Goal: Transaction & Acquisition: Purchase product/service

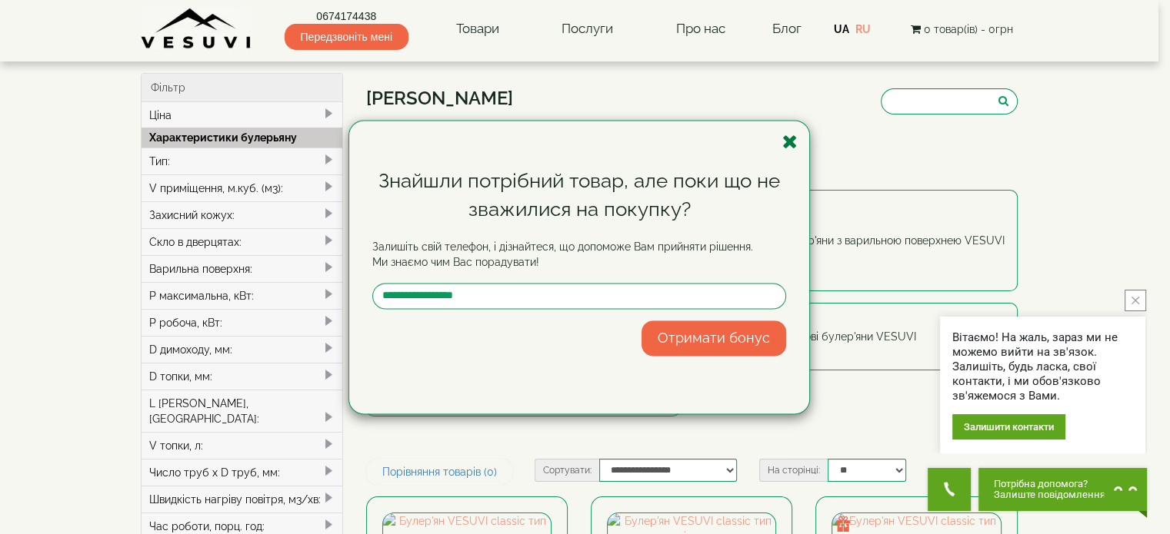
click at [792, 144] on icon "button" at bounding box center [789, 141] width 15 height 19
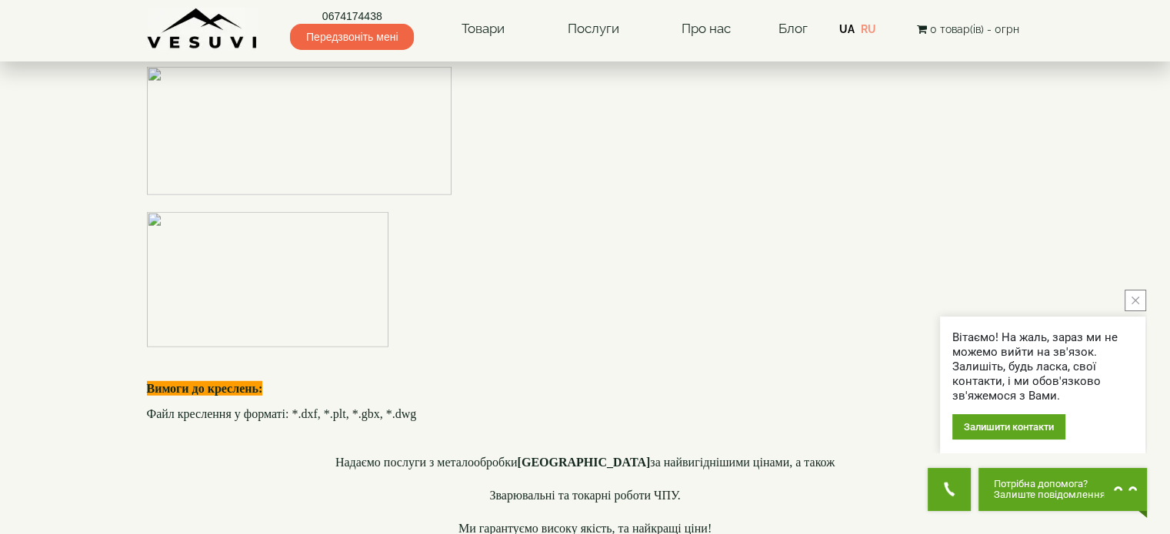
scroll to position [4229, 0]
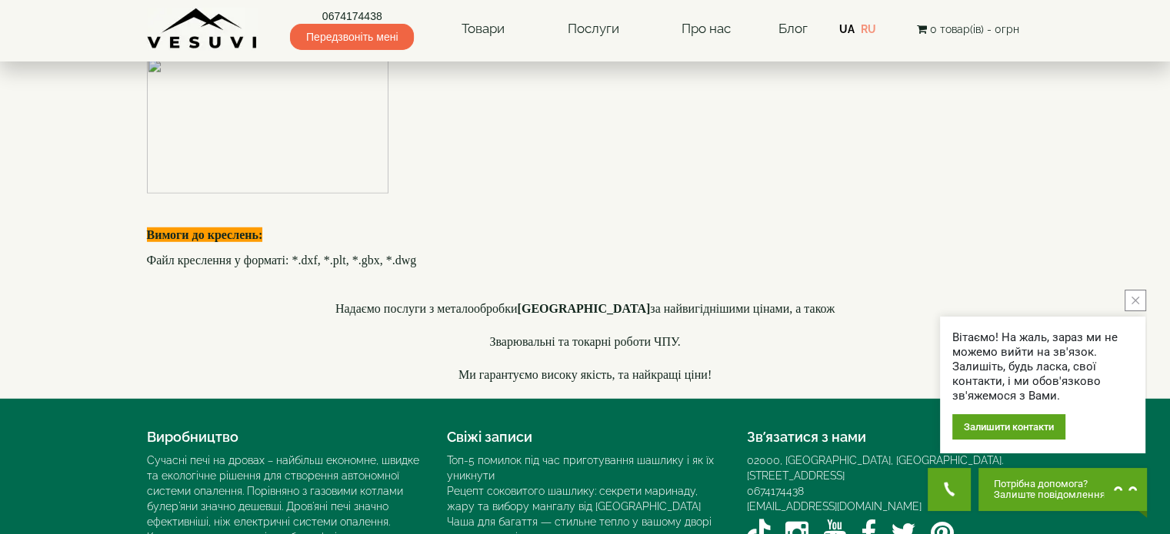
click at [318, 194] on img at bounding box center [267, 125] width 241 height 135
click at [295, 194] on img at bounding box center [267, 125] width 241 height 135
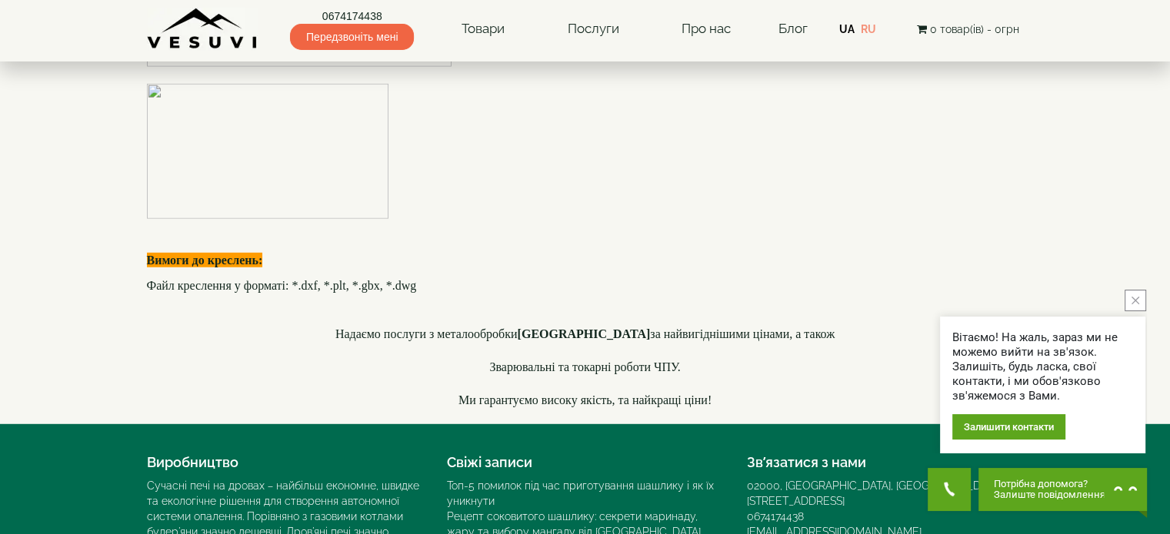
scroll to position [3922, 0]
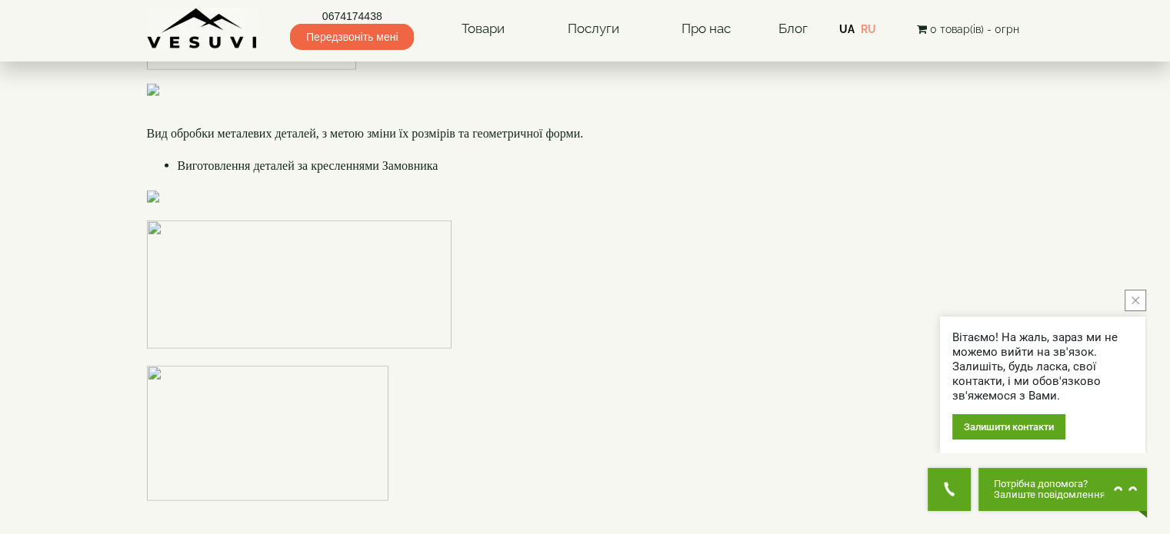
click at [1130, 305] on button "close button" at bounding box center [1135, 301] width 22 height 22
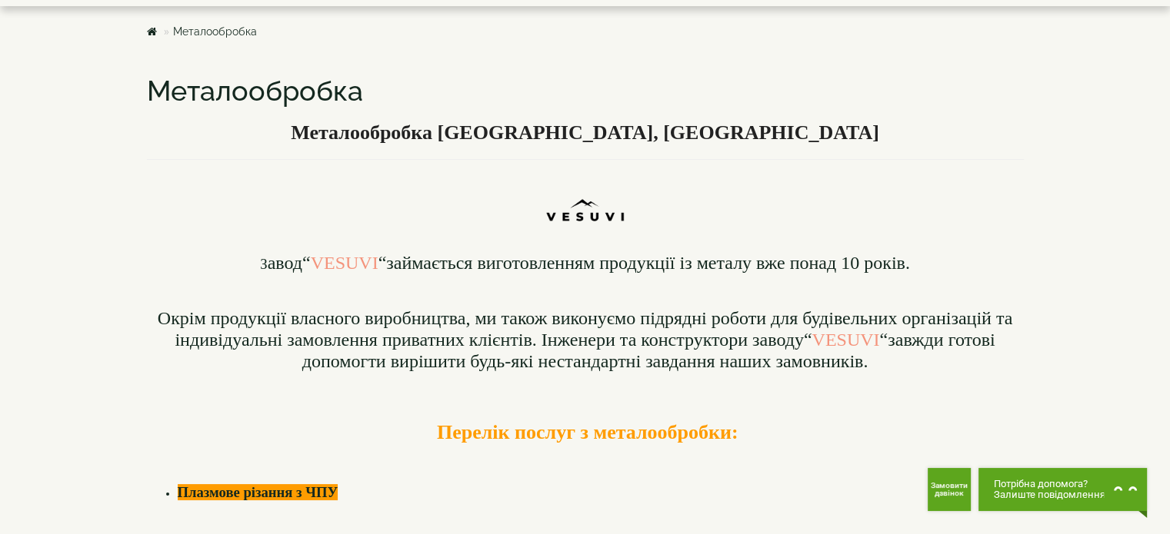
scroll to position [0, 0]
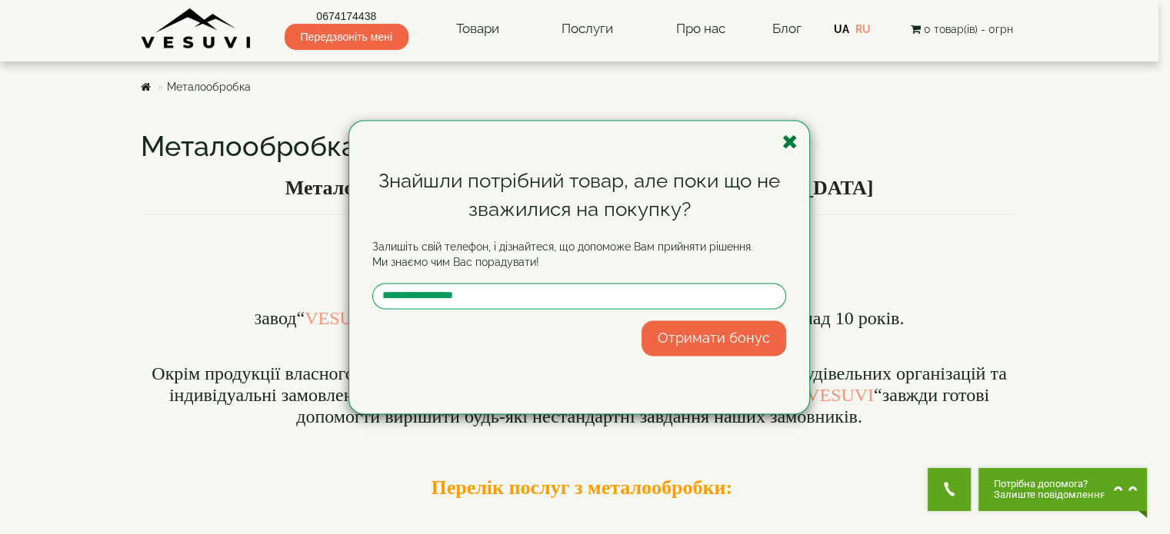
click at [787, 140] on icon "button" at bounding box center [789, 141] width 15 height 19
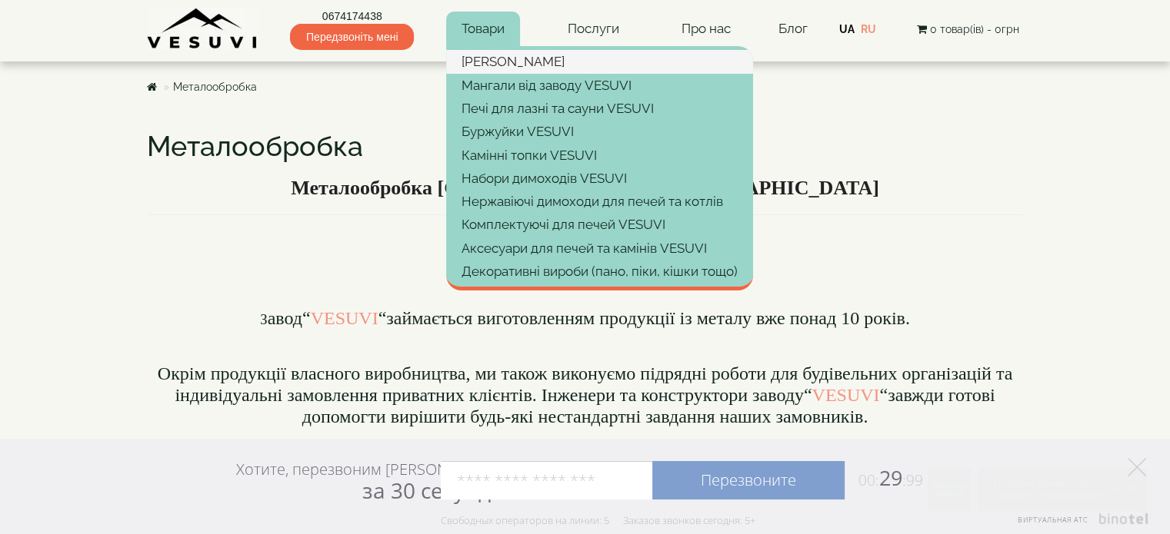
click at [536, 63] on link "[PERSON_NAME]" at bounding box center [599, 61] width 307 height 23
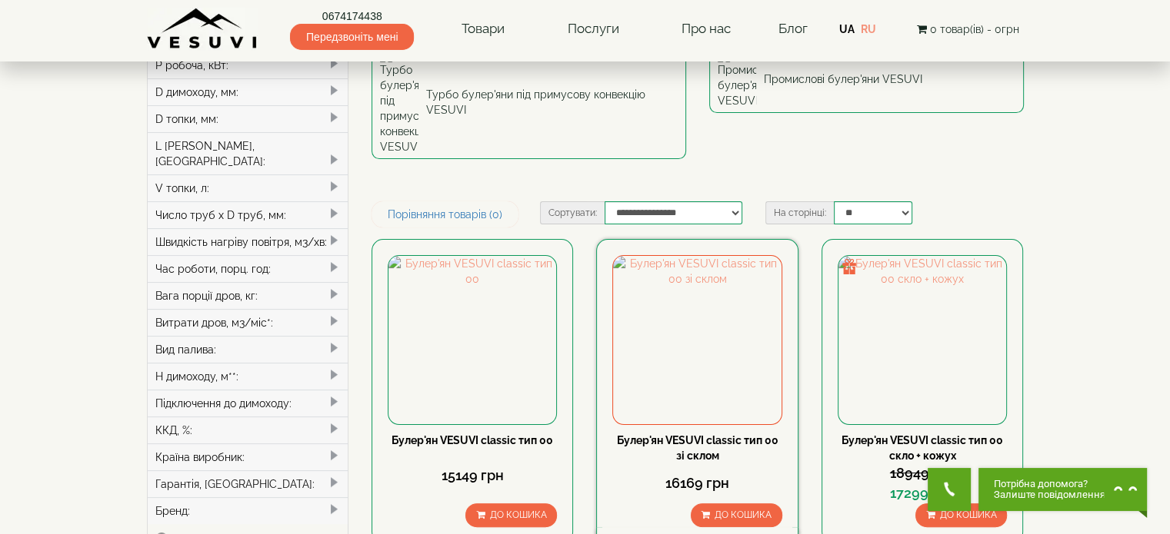
scroll to position [308, 0]
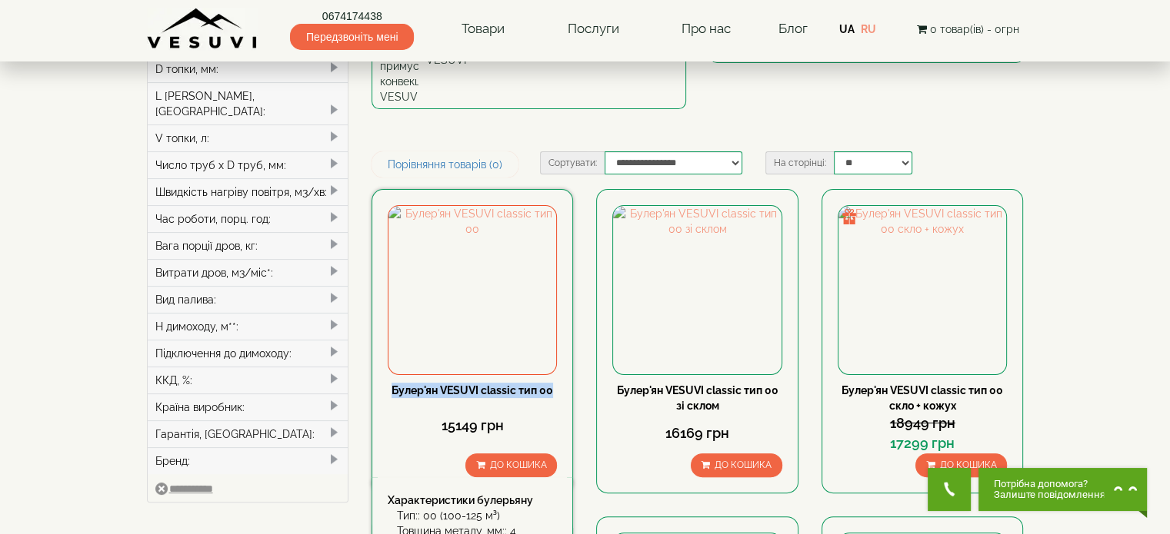
drag, startPoint x: 558, startPoint y: 267, endPoint x: 400, endPoint y: 267, distance: 158.4
click at [393, 272] on div "Булер'ян VESUVI classic тип 00 15149 грн До кошика Характеристики булерьяну Тип…" at bounding box center [471, 341] width 201 height 305
copy link "Булер'ян VESUVI classic тип 00"
